Goal: Task Accomplishment & Management: Use online tool/utility

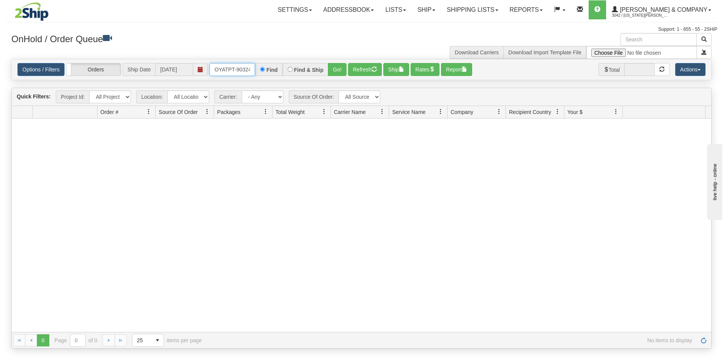
scroll to position [0, 4]
drag, startPoint x: 214, startPoint y: 71, endPoint x: 258, endPoint y: 66, distance: 43.9
click at [258, 66] on div "OYATPT-903246 Find Find & Ship Go!" at bounding box center [278, 69] width 137 height 13
type input "OYATPT-903306"
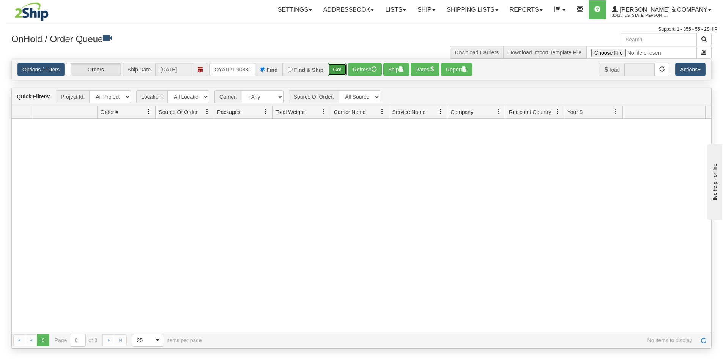
click at [337, 74] on button "Go!" at bounding box center [337, 69] width 19 height 13
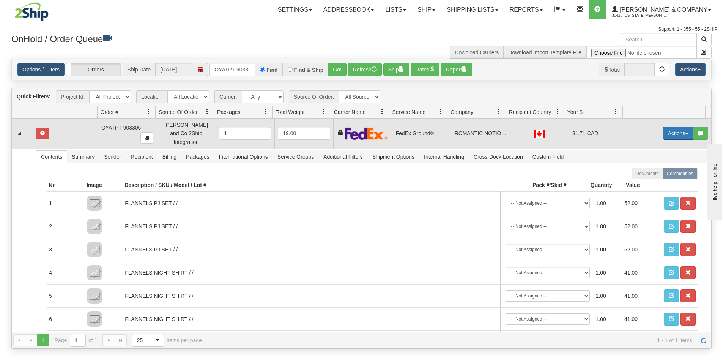
click at [674, 129] on button "Actions" at bounding box center [678, 133] width 30 height 13
click at [649, 176] on link "Ship" at bounding box center [662, 177] width 61 height 10
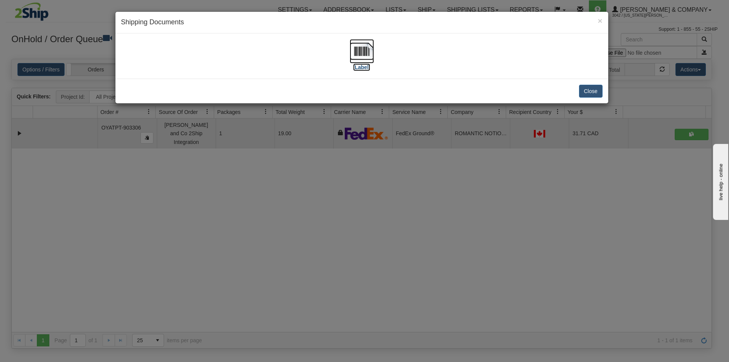
click at [359, 46] on img at bounding box center [362, 51] width 24 height 24
click at [457, 218] on div "× Shipping Documents [Label] Close" at bounding box center [364, 181] width 729 height 362
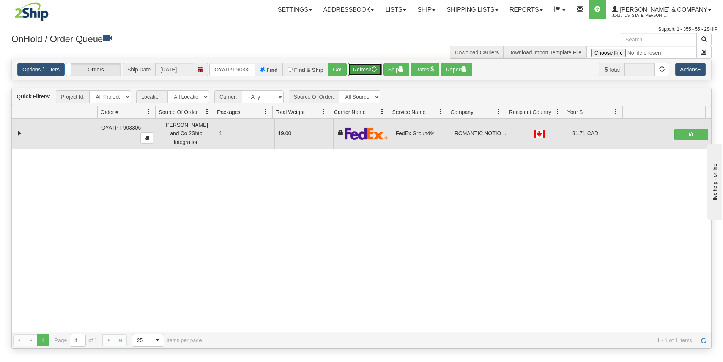
click at [363, 70] on button "Refresh" at bounding box center [365, 69] width 34 height 13
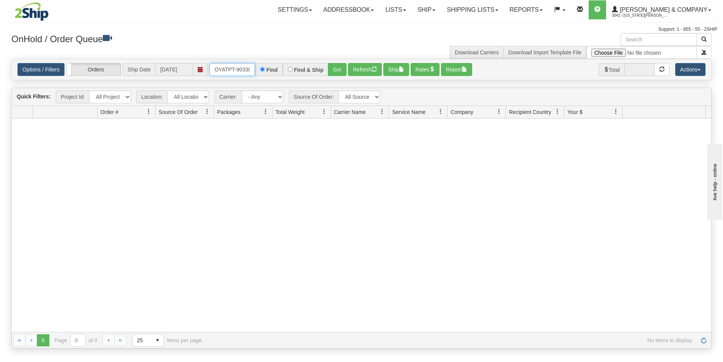
scroll to position [0, 4]
drag, startPoint x: 213, startPoint y: 69, endPoint x: 315, endPoint y: 84, distance: 102.5
click at [315, 84] on div "Is equal to Is not equal to Contains Does not contains CAD USD EUR ZAR [PERSON_…" at bounding box center [362, 204] width 712 height 290
type input "OYATPT-903319"
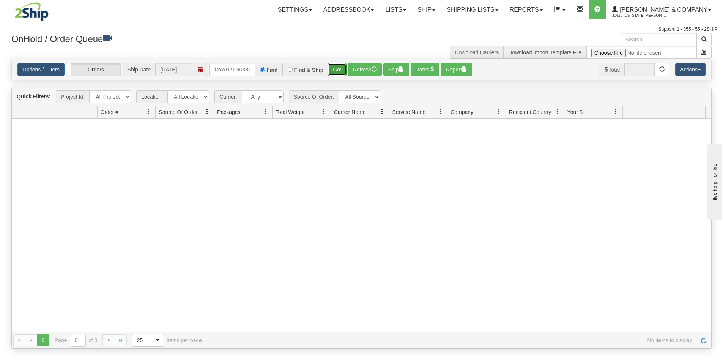
click at [333, 69] on button "Go!" at bounding box center [337, 69] width 19 height 13
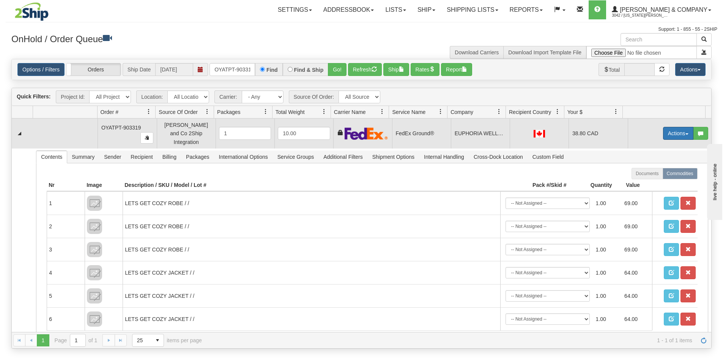
click at [665, 129] on button "Actions" at bounding box center [678, 133] width 30 height 13
click at [643, 175] on span "Ship" at bounding box center [648, 177] width 16 height 6
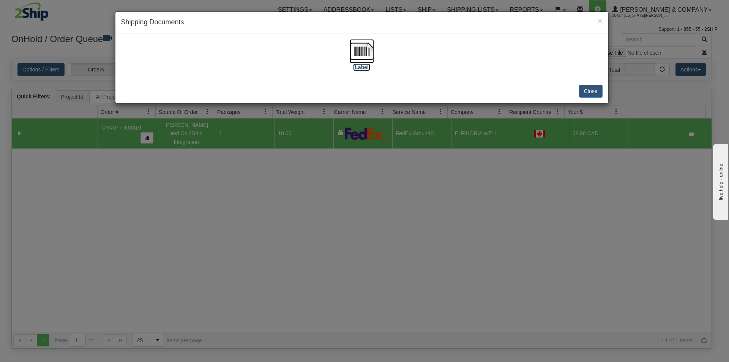
click at [363, 43] on img at bounding box center [362, 51] width 24 height 24
click at [335, 221] on div "× Shipping Documents [Label] Close" at bounding box center [364, 181] width 729 height 362
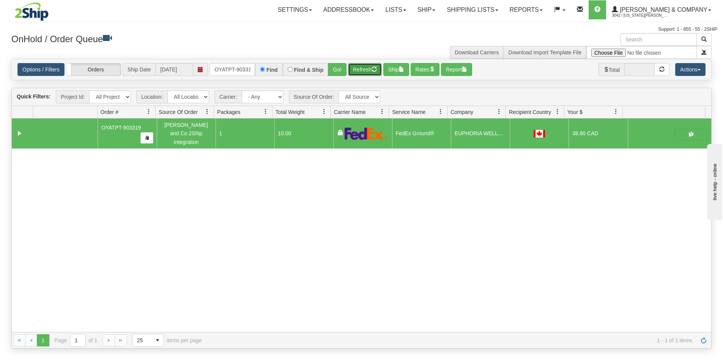
click at [355, 76] on button "Refresh" at bounding box center [365, 69] width 34 height 13
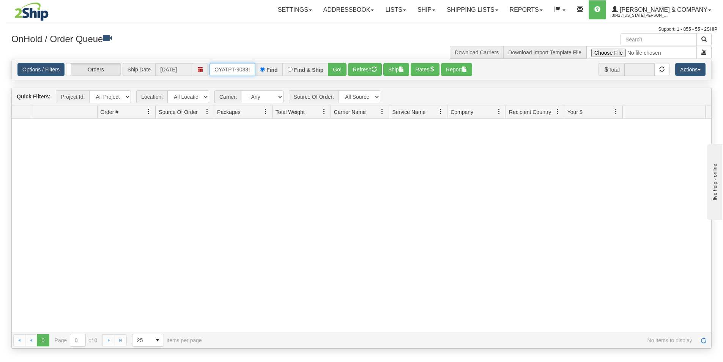
scroll to position [0, 4]
drag, startPoint x: 215, startPoint y: 68, endPoint x: 284, endPoint y: 72, distance: 69.2
click at [284, 72] on div "OYATPT-903319 Find Find & Ship Go!" at bounding box center [278, 69] width 137 height 13
type input "OYATPT-903233"
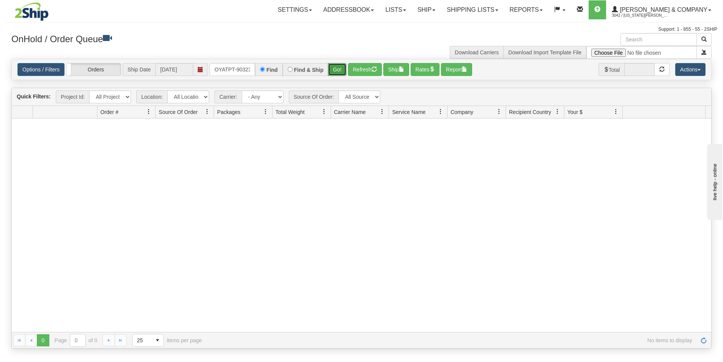
click at [336, 75] on button "Go!" at bounding box center [337, 69] width 19 height 13
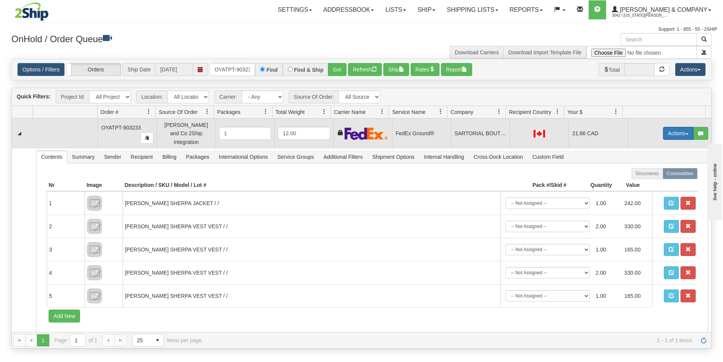
click at [672, 129] on button "Actions" at bounding box center [678, 133] width 30 height 13
click at [661, 173] on link "Ship" at bounding box center [662, 177] width 61 height 10
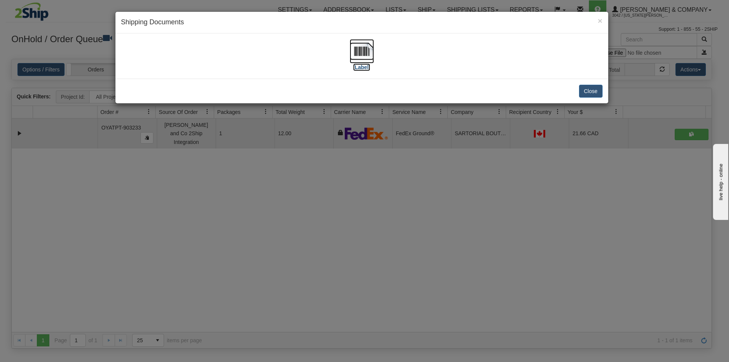
click at [364, 49] on img at bounding box center [362, 51] width 24 height 24
click at [394, 219] on div "× Shipping Documents [Label] Close" at bounding box center [364, 181] width 729 height 362
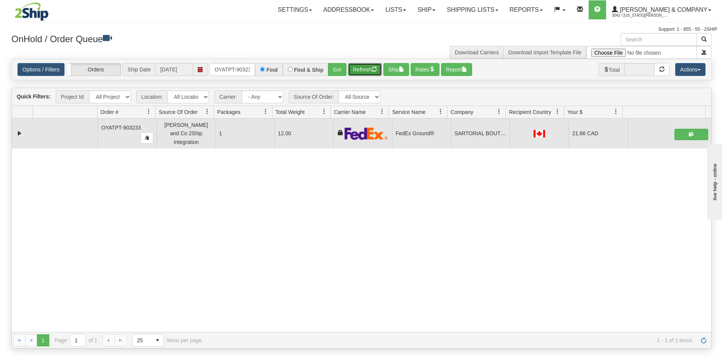
click at [360, 73] on button "Refresh" at bounding box center [365, 69] width 34 height 13
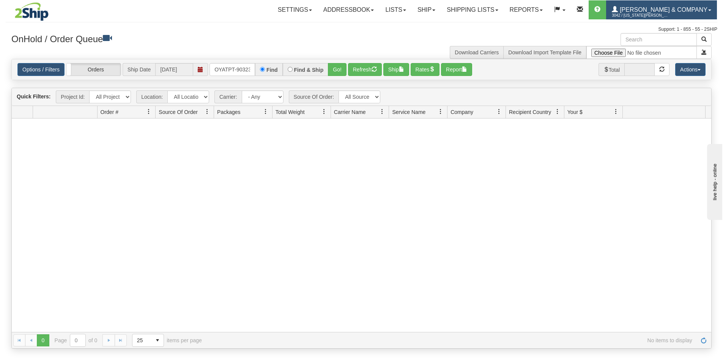
click at [669, 13] on span "3042 / [US_STATE][PERSON_NAME]" at bounding box center [640, 16] width 57 height 8
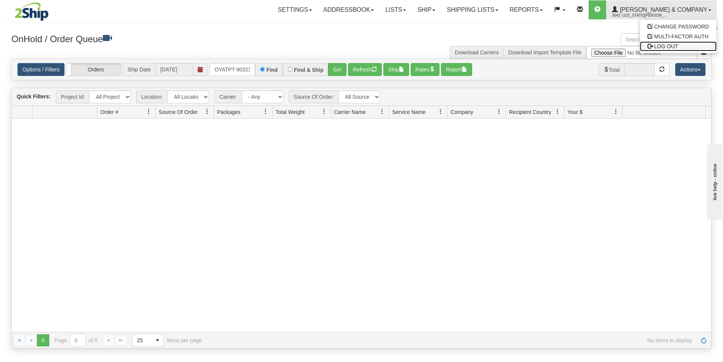
click at [673, 44] on span "LOG OUT" at bounding box center [666, 46] width 24 height 6
